Goal: Task Accomplishment & Management: Use online tool/utility

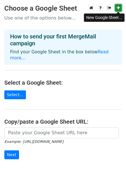
click at [117, 6] on icon at bounding box center [117, 8] width 3 height 4
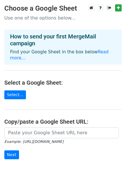
click at [7, 91] on link "Select..." at bounding box center [15, 95] width 22 height 9
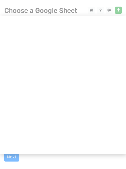
scroll to position [29, 0]
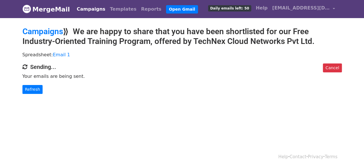
scroll to position [1, 0]
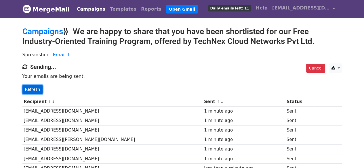
click at [35, 88] on link "Refresh" at bounding box center [32, 89] width 20 height 9
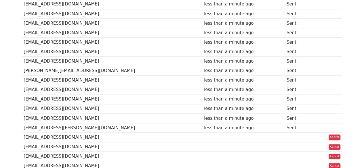
scroll to position [403, 0]
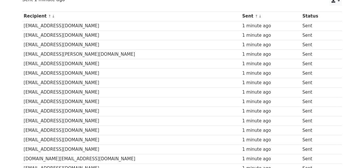
scroll to position [27, 0]
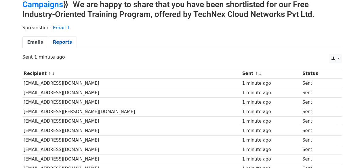
click at [60, 46] on link "Reports" at bounding box center [62, 43] width 29 height 12
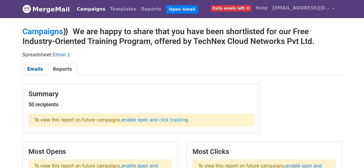
click at [30, 68] on link "Emails" at bounding box center [35, 70] width 26 height 12
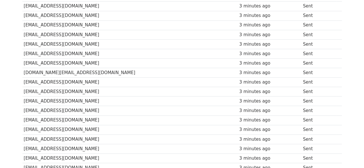
scroll to position [27, 0]
